Goal: Navigation & Orientation: Go to known website

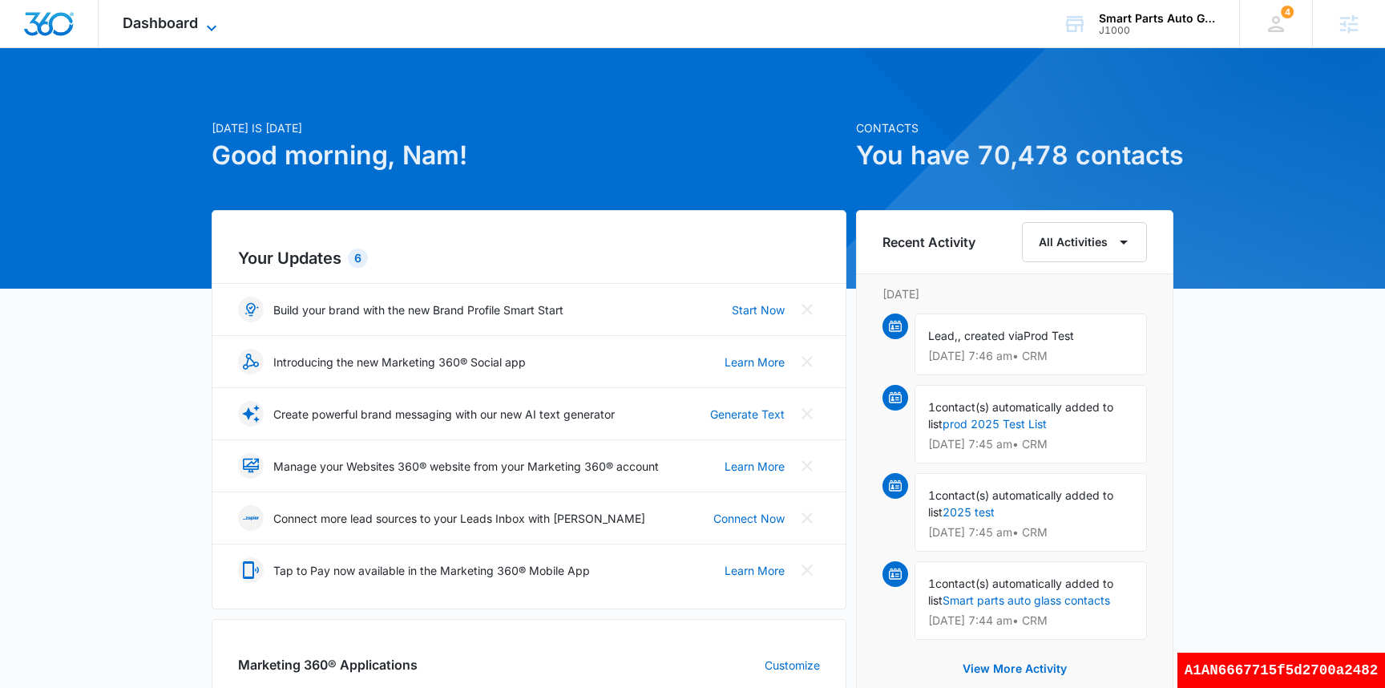
click at [157, 23] on span "Dashboard" at bounding box center [160, 22] width 75 height 17
